Goal: Transaction & Acquisition: Purchase product/service

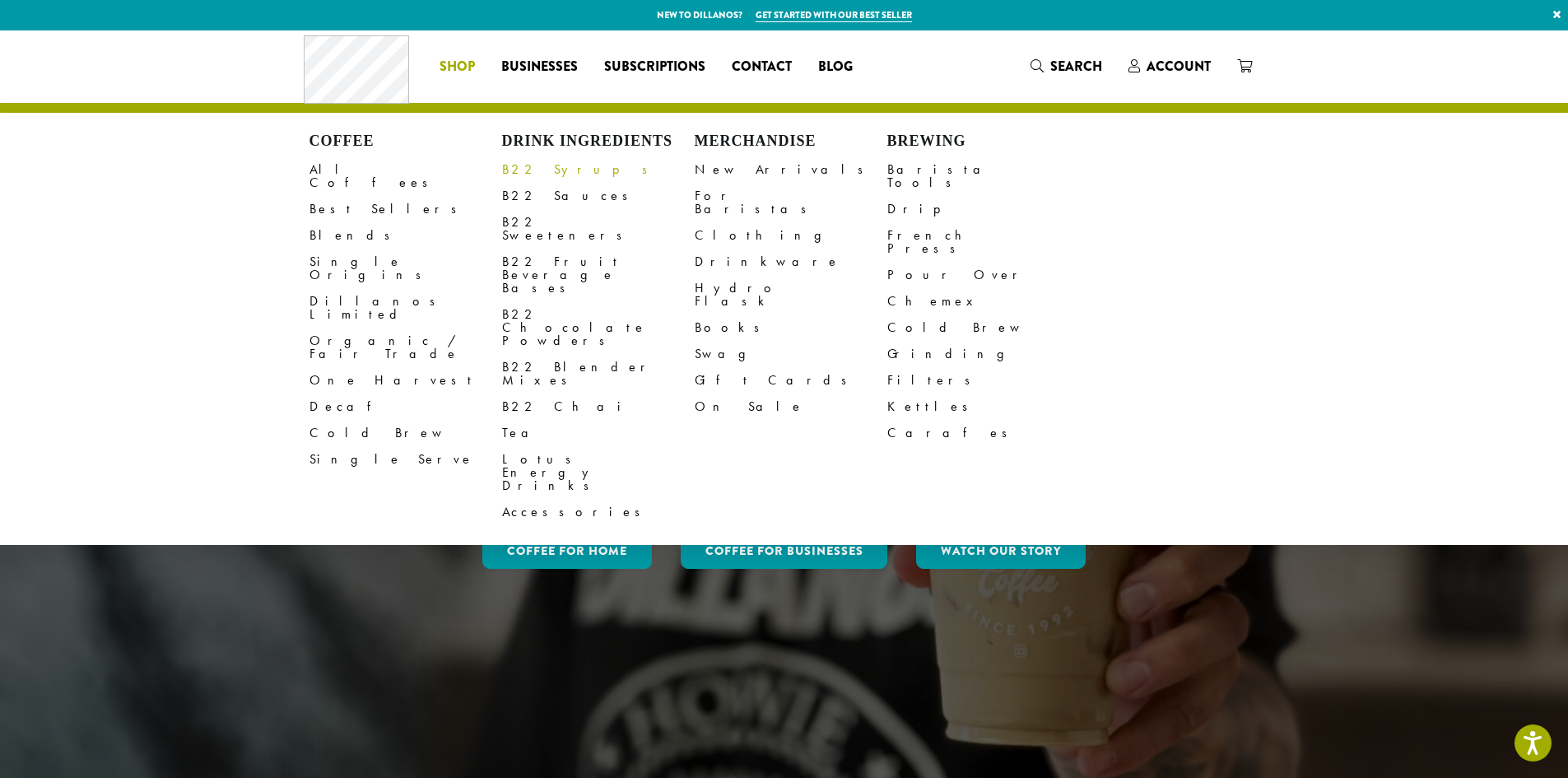
click at [542, 171] on link "B22 Syrups" at bounding box center [599, 169] width 193 height 27
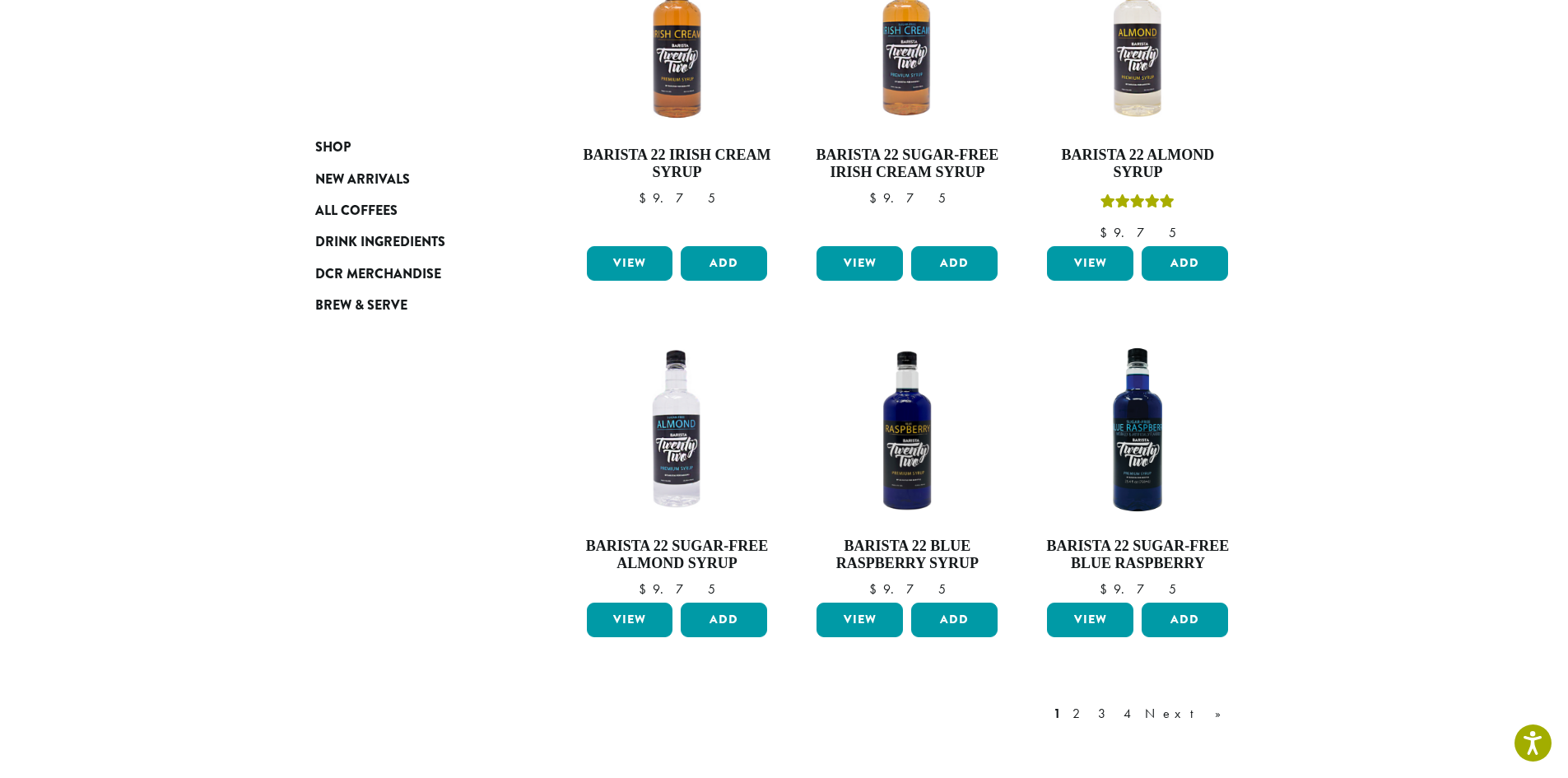
scroll to position [1152, 0]
click at [1090, 703] on link "2" at bounding box center [1079, 713] width 21 height 20
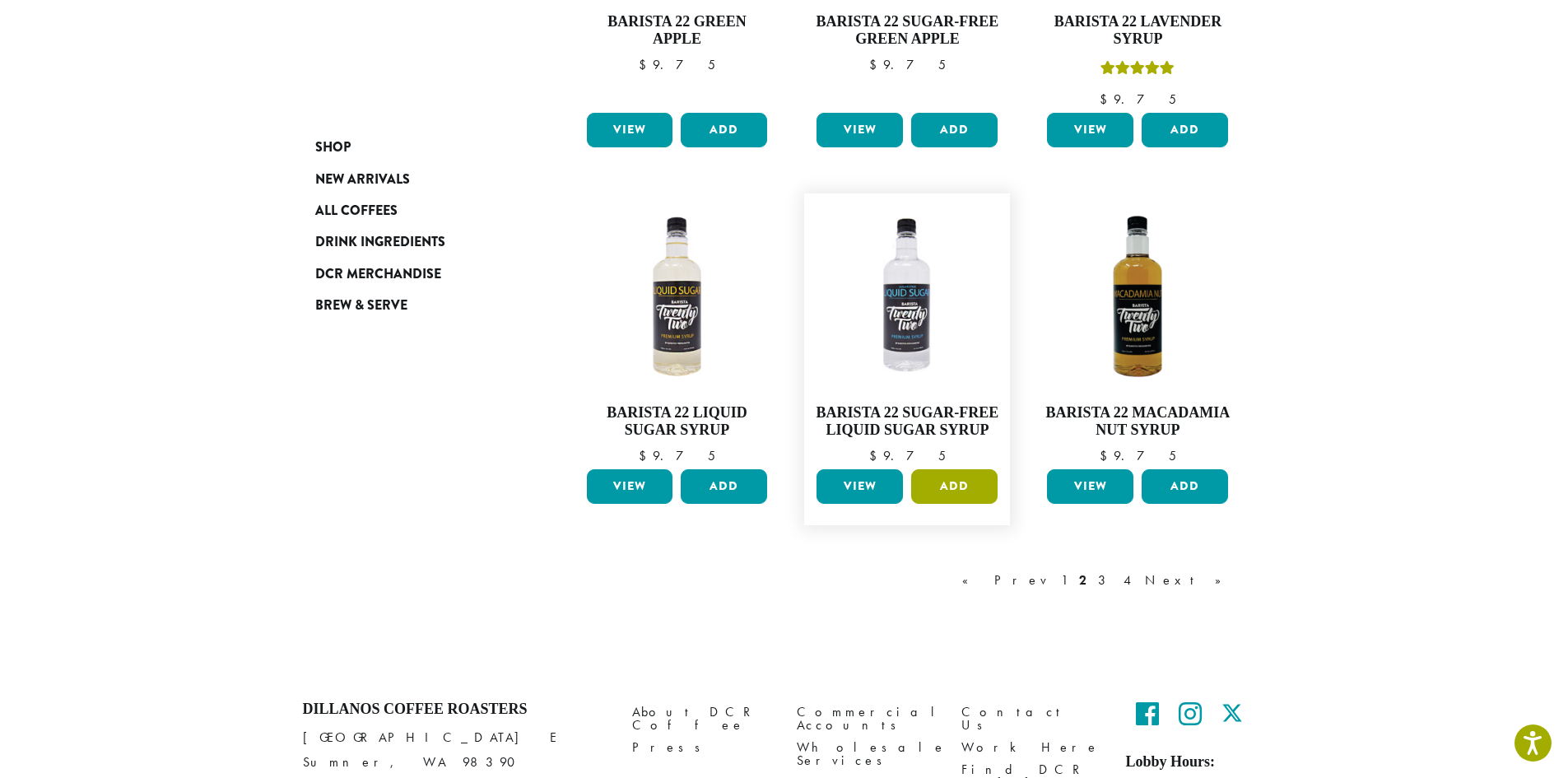
scroll to position [1254, 0]
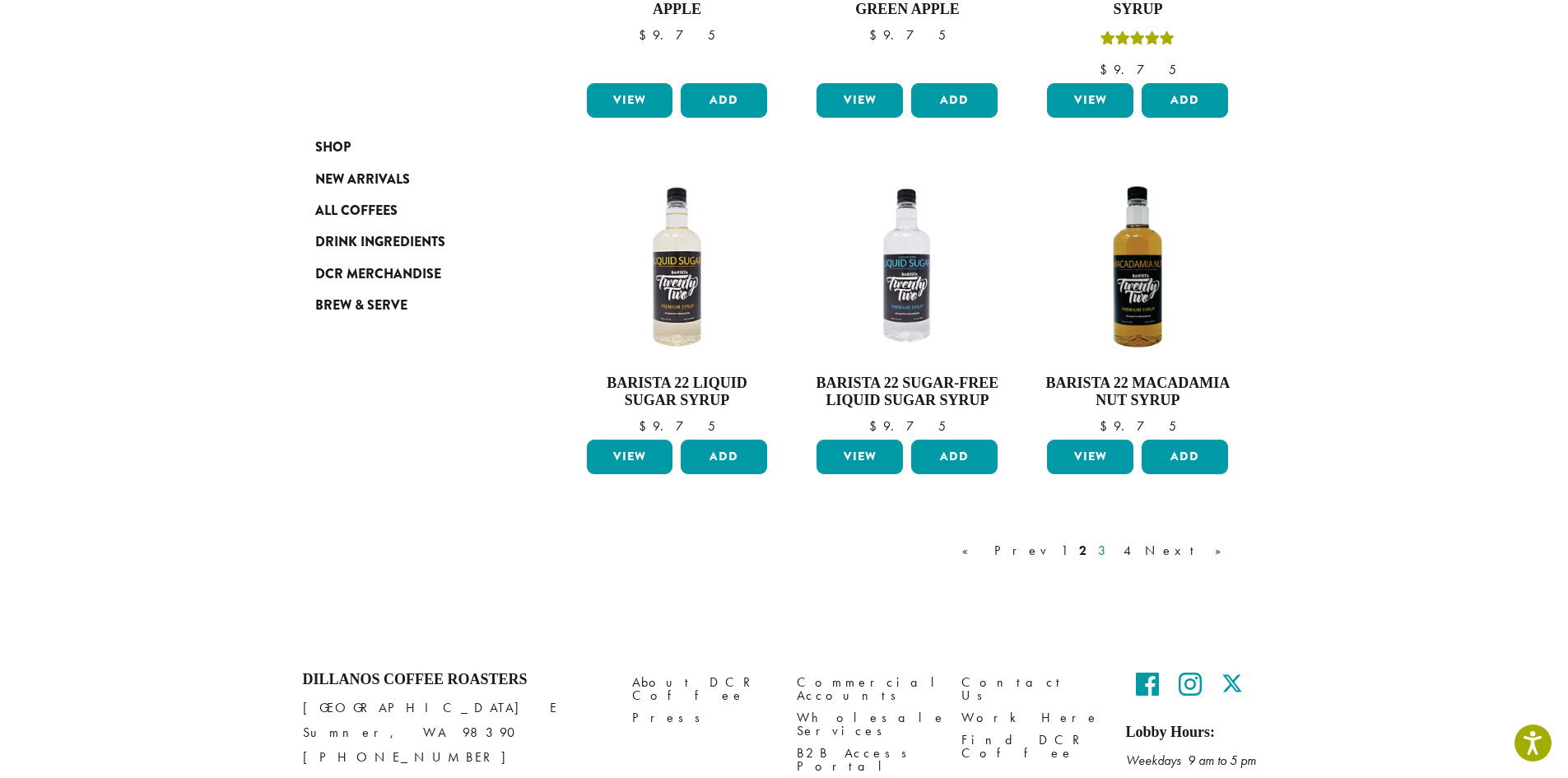
click at [1116, 554] on link "3" at bounding box center [1105, 551] width 21 height 20
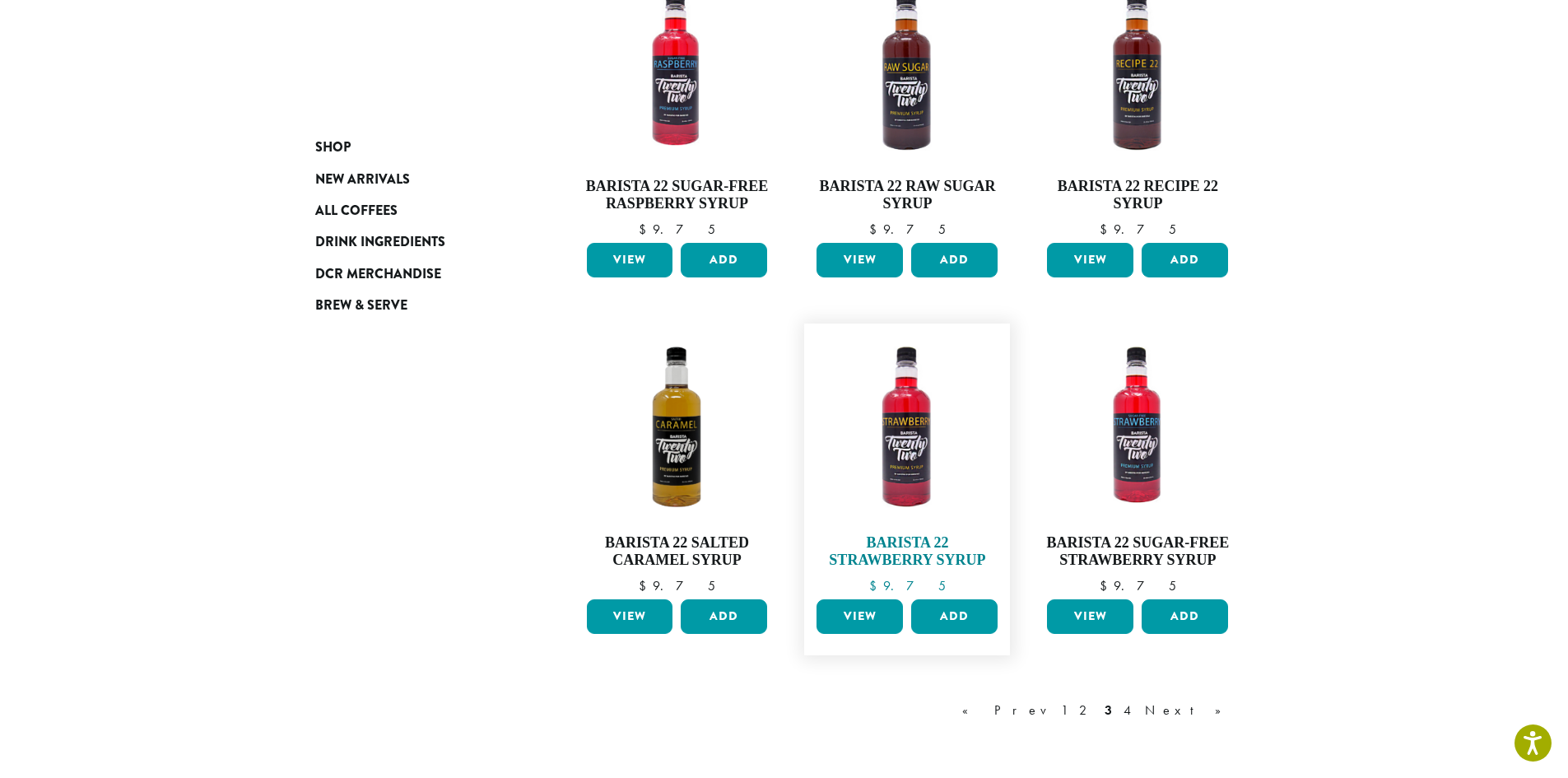
scroll to position [1089, 0]
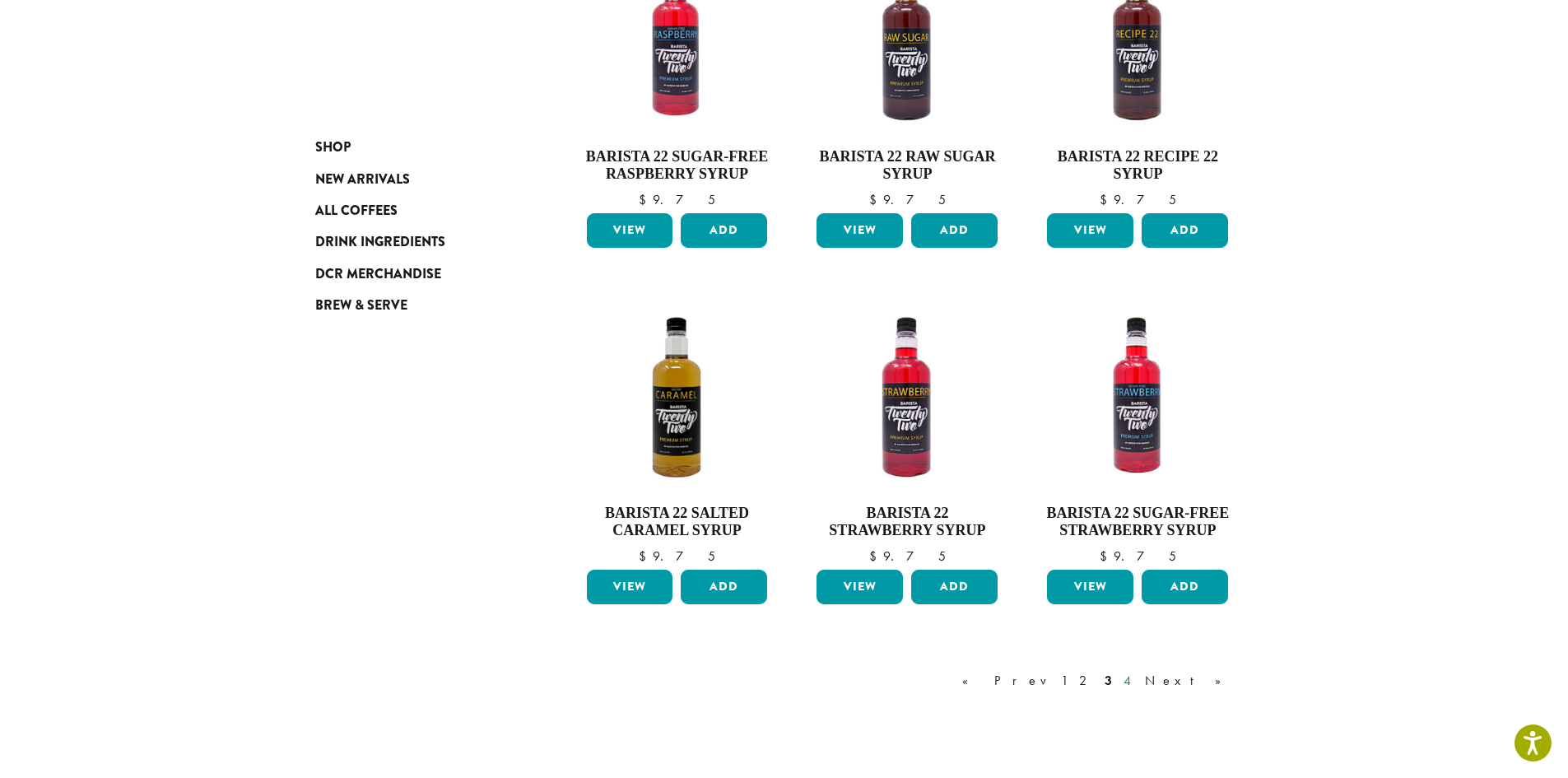
click at [1137, 679] on link "4" at bounding box center [1129, 681] width 17 height 20
